Goal: Information Seeking & Learning: Understand process/instructions

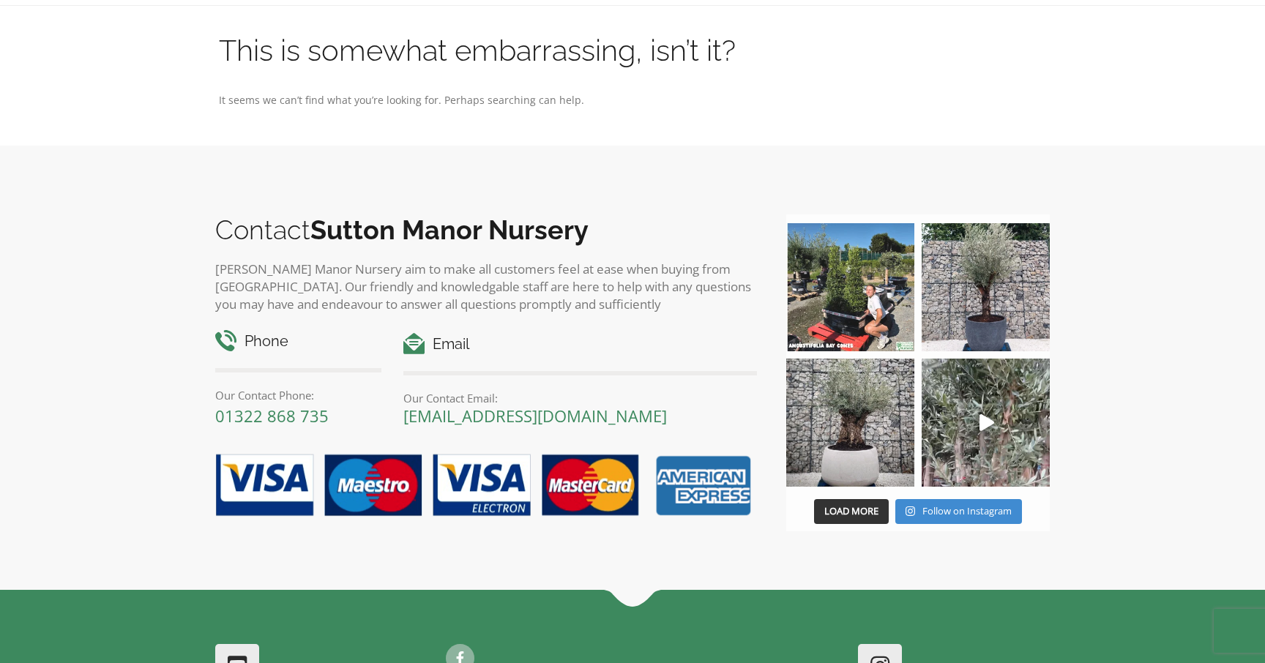
scroll to position [699, 0]
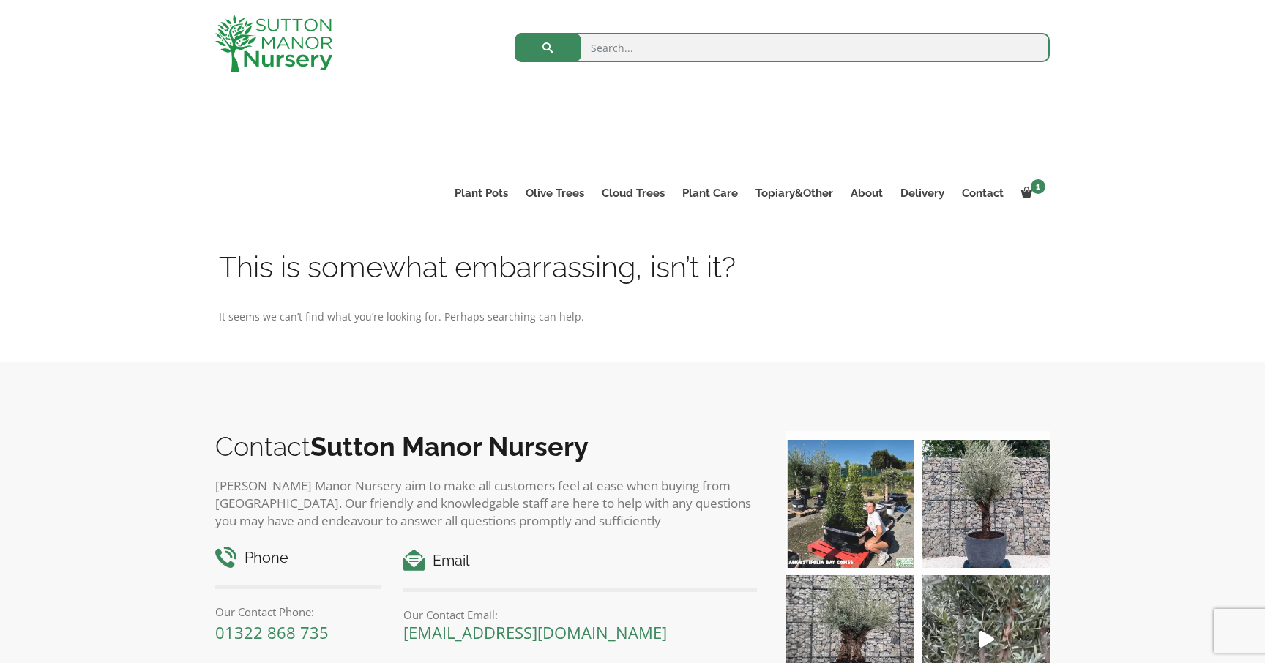
scroll to position [699, 0]
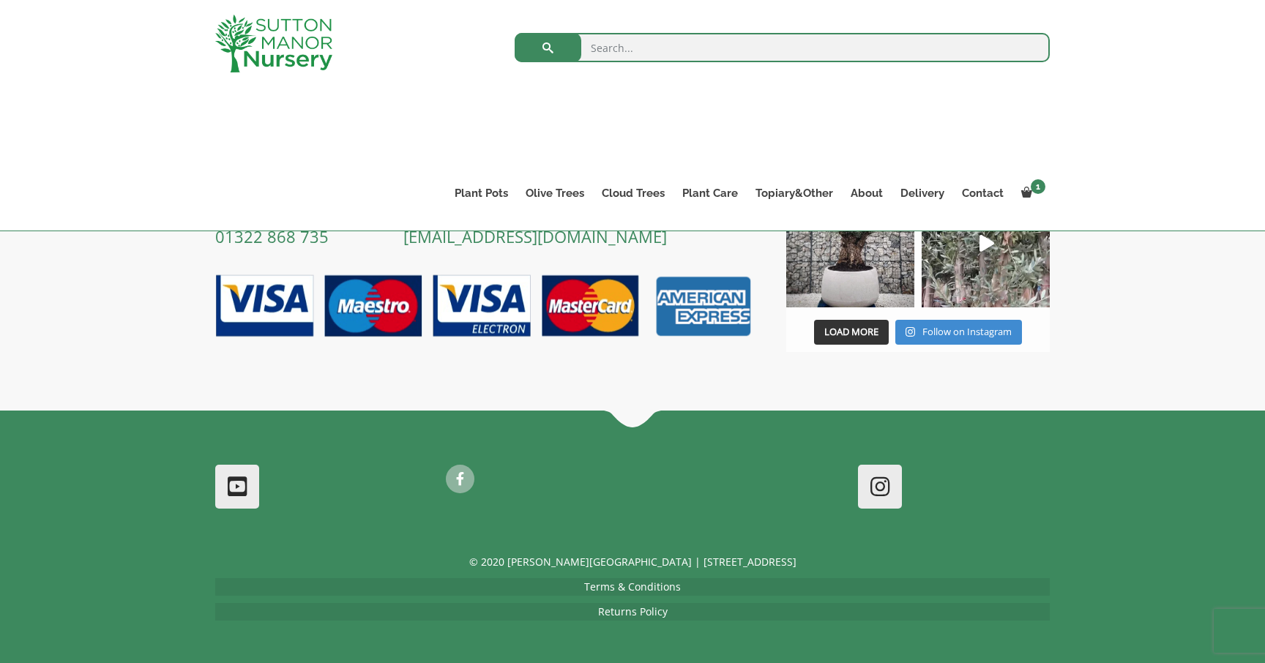
click at [638, 589] on link "Terms & Conditions" at bounding box center [632, 587] width 97 height 14
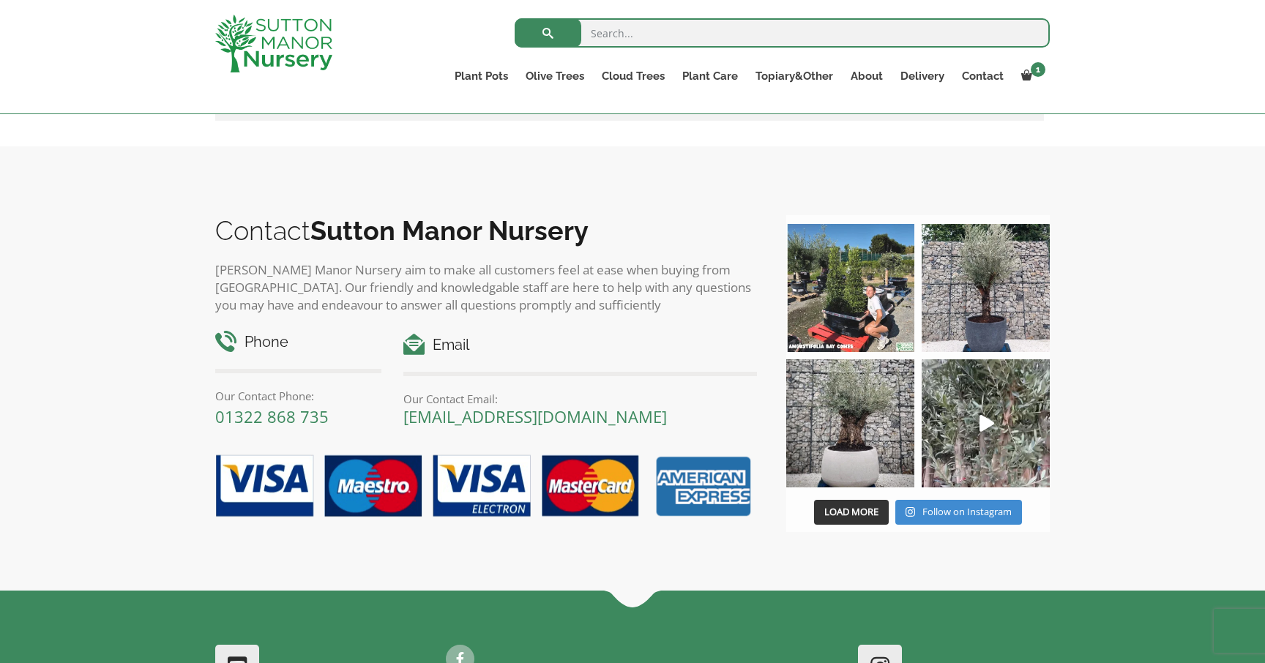
scroll to position [5968, 0]
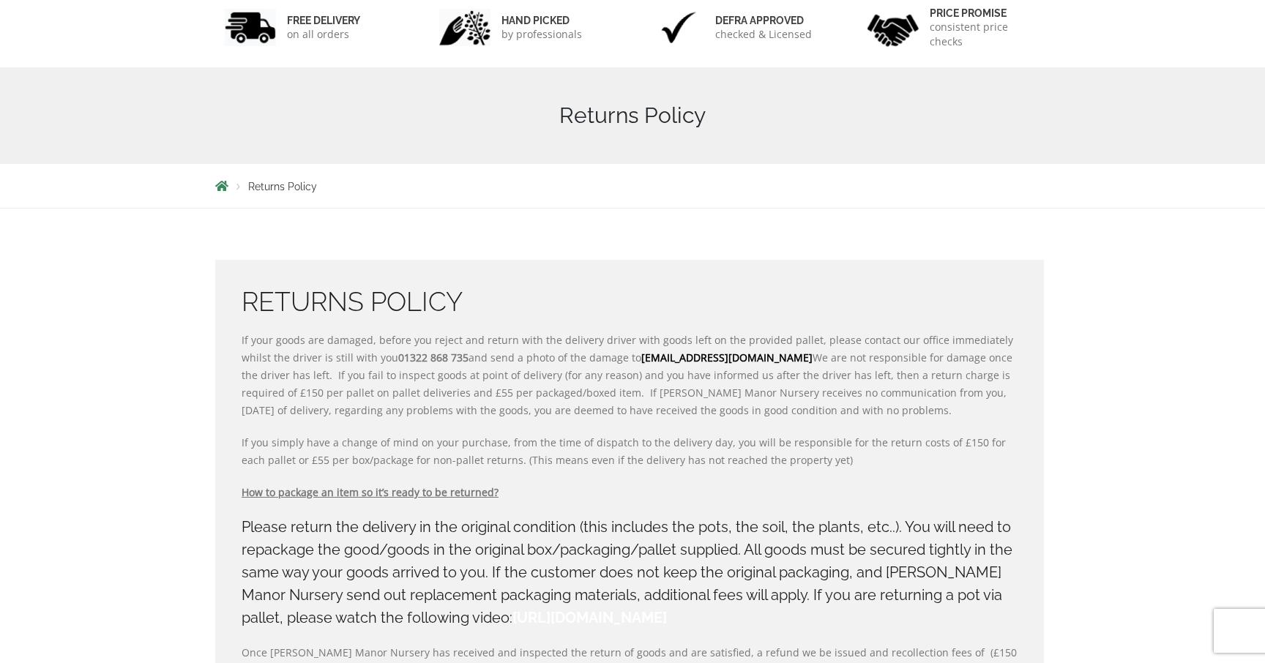
scroll to position [289, 0]
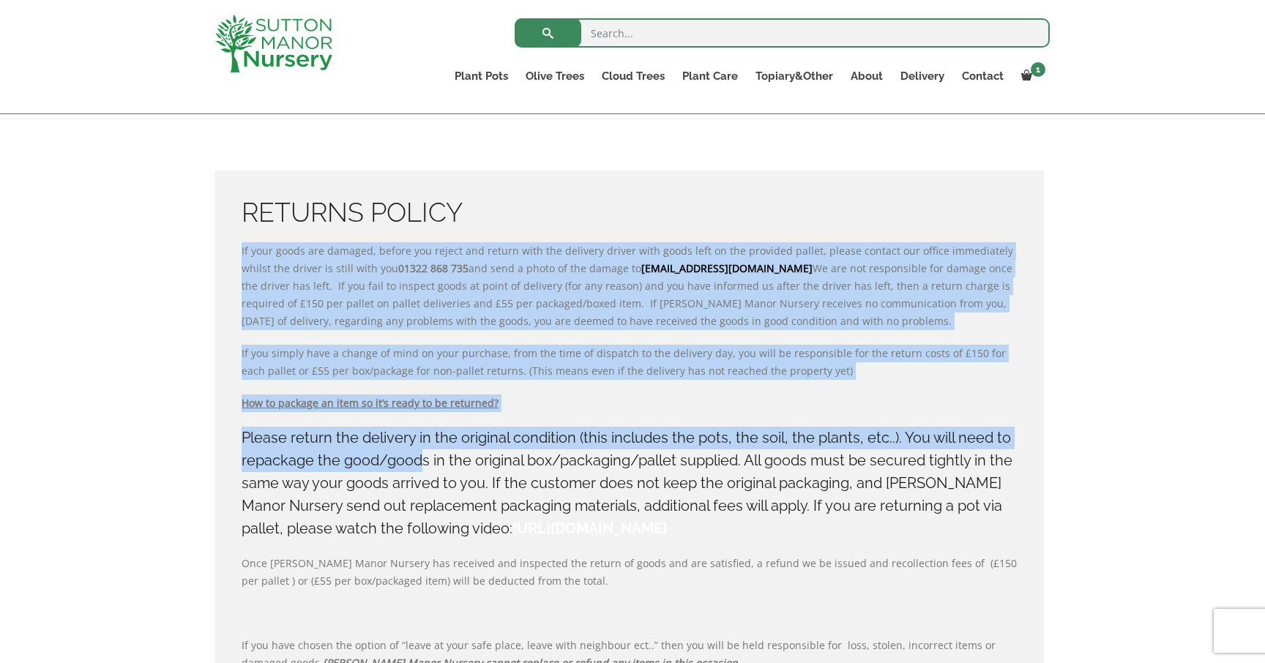
drag, startPoint x: 240, startPoint y: 248, endPoint x: 426, endPoint y: 467, distance: 287.2
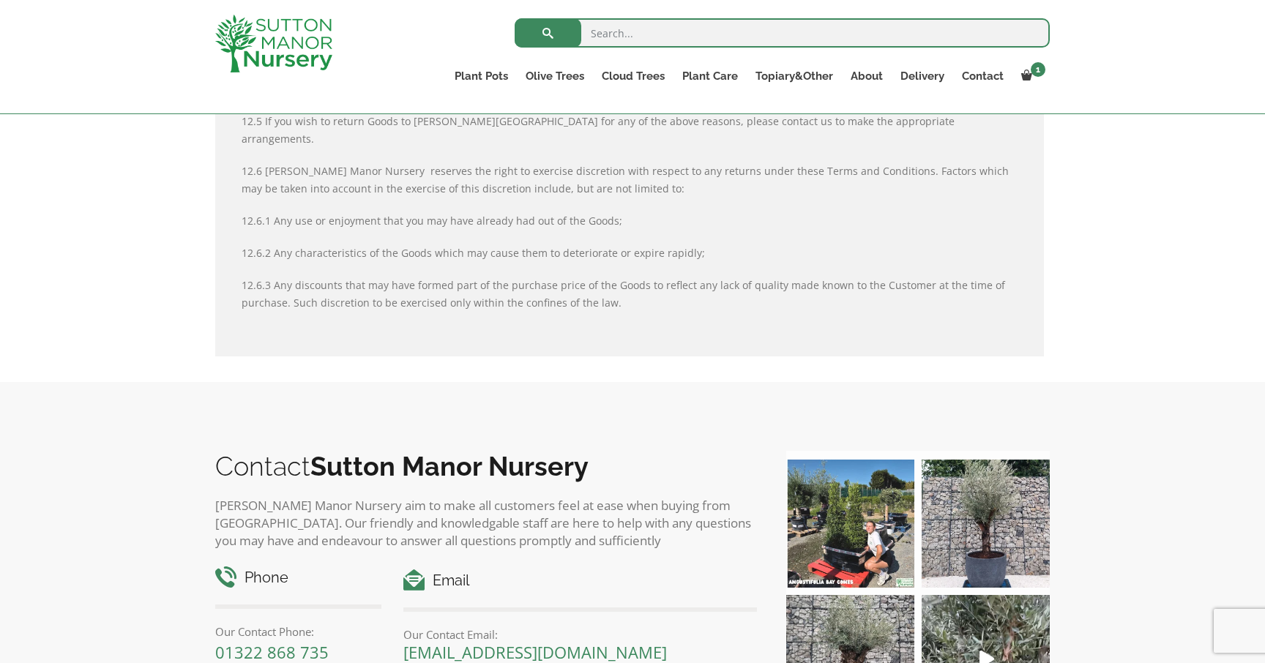
scroll to position [1997, 0]
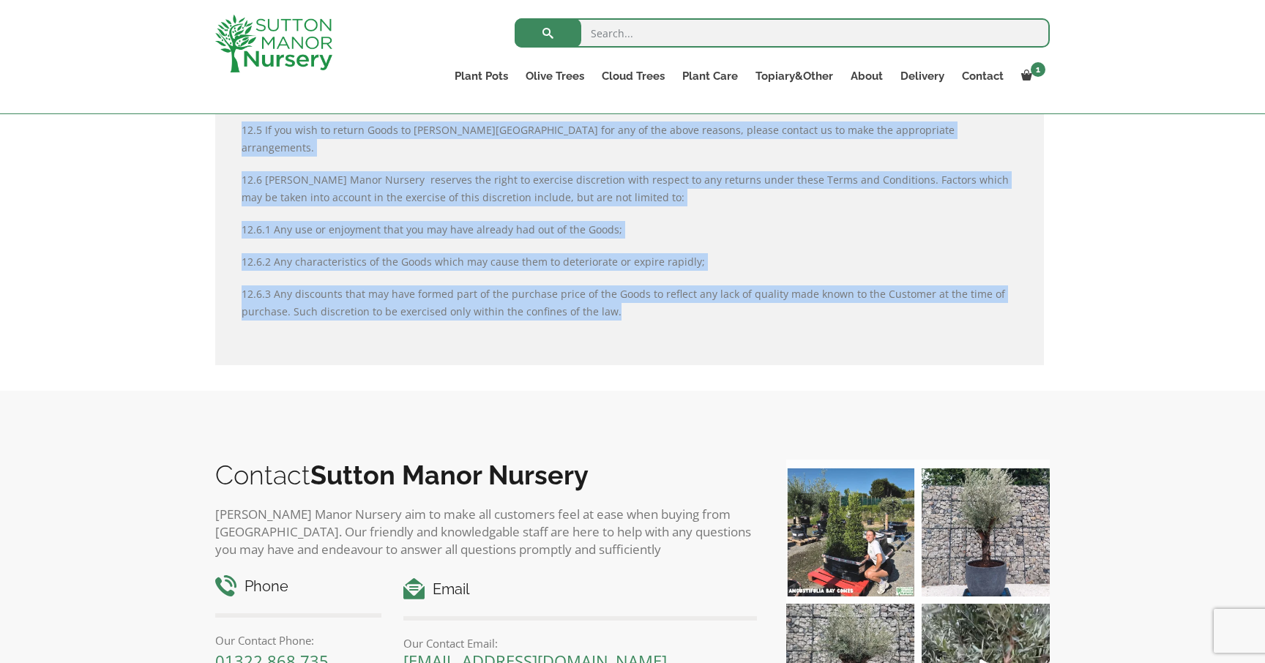
click at [630, 286] on p "12.6.3 Any discounts that may have formed part of the purchase price of the Goo…" at bounding box center [630, 303] width 776 height 35
copy div "If your goods are damaged, before you reject and return with the delivery drive…"
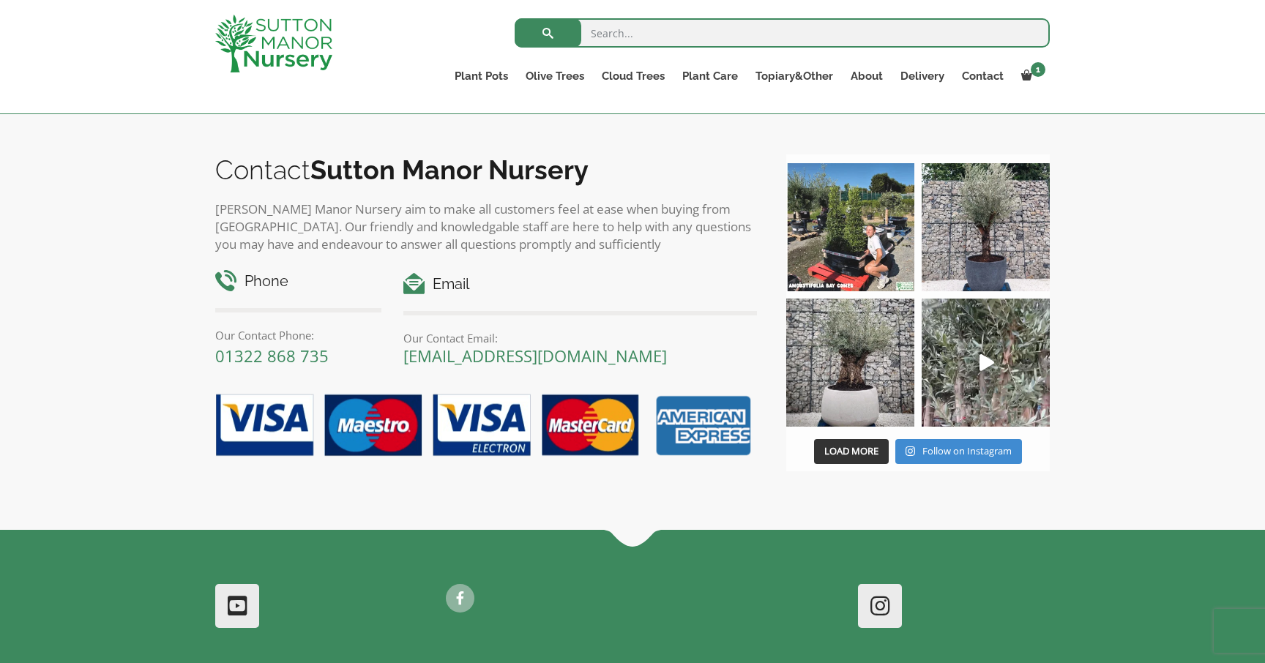
scroll to position [2386, 0]
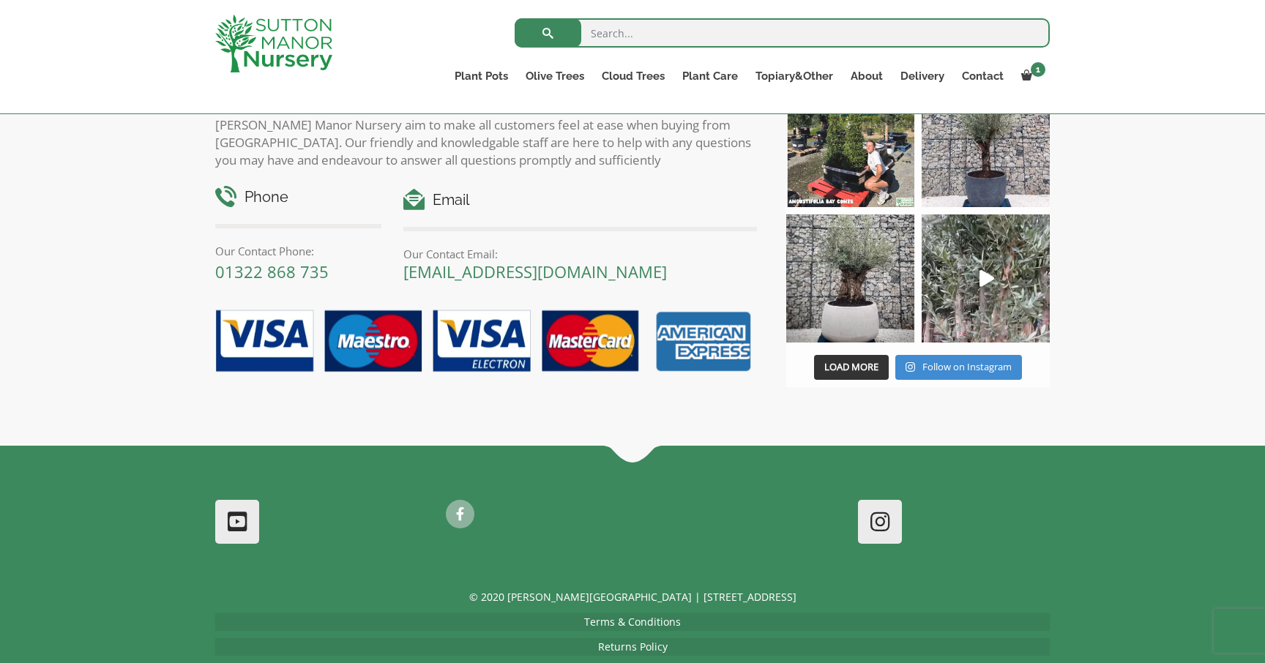
click at [467, 502] on link at bounding box center [460, 515] width 26 height 26
click at [865, 502] on link at bounding box center [880, 522] width 41 height 41
